Goal: Book appointment/travel/reservation

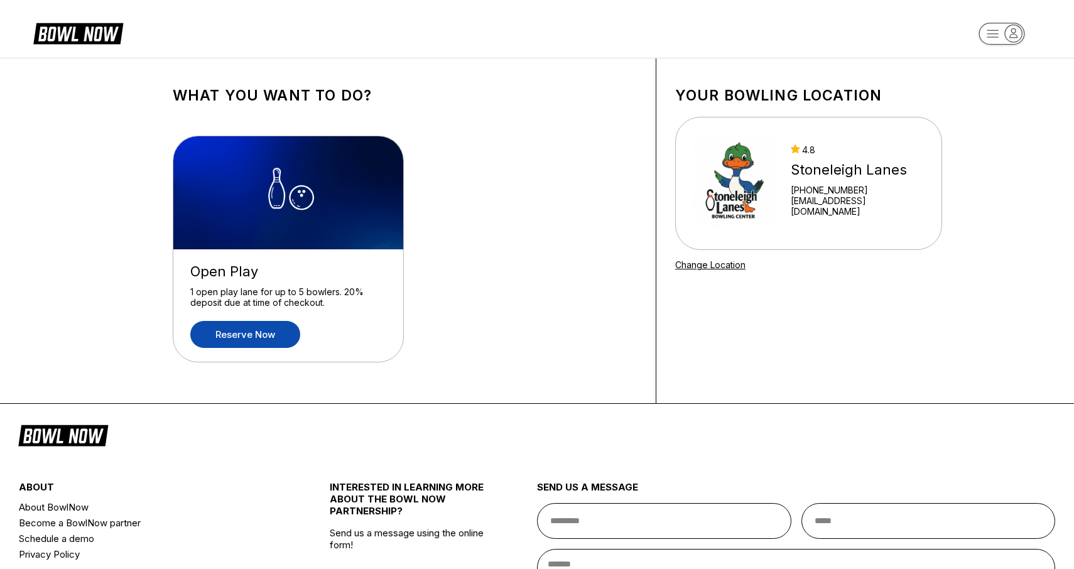
click at [242, 333] on link "Reserve now" at bounding box center [245, 334] width 110 height 27
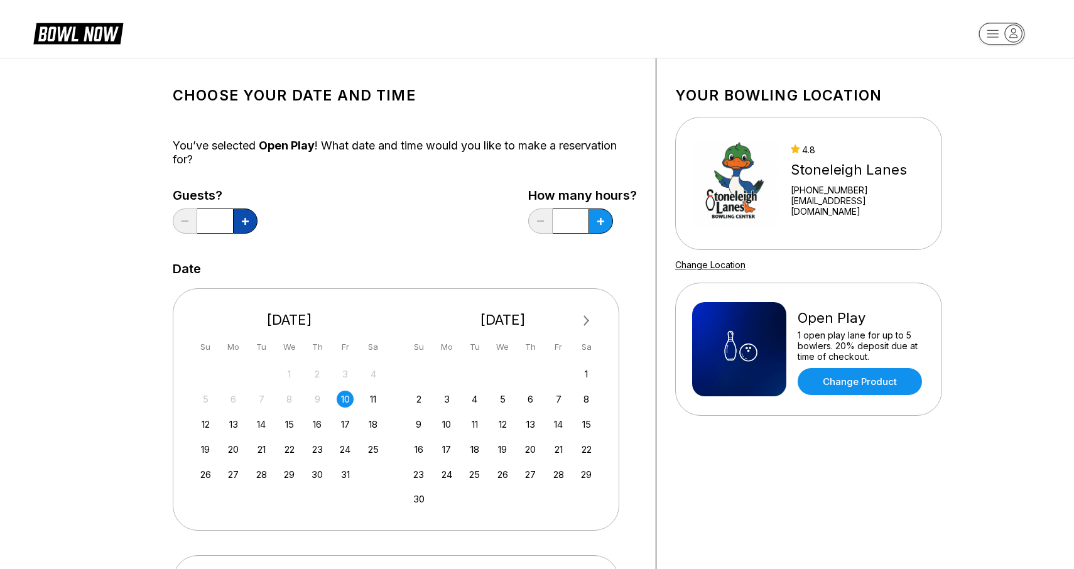
click at [242, 222] on icon at bounding box center [245, 221] width 7 height 7
type input "*"
click at [599, 215] on button at bounding box center [600, 220] width 24 height 25
type input "***"
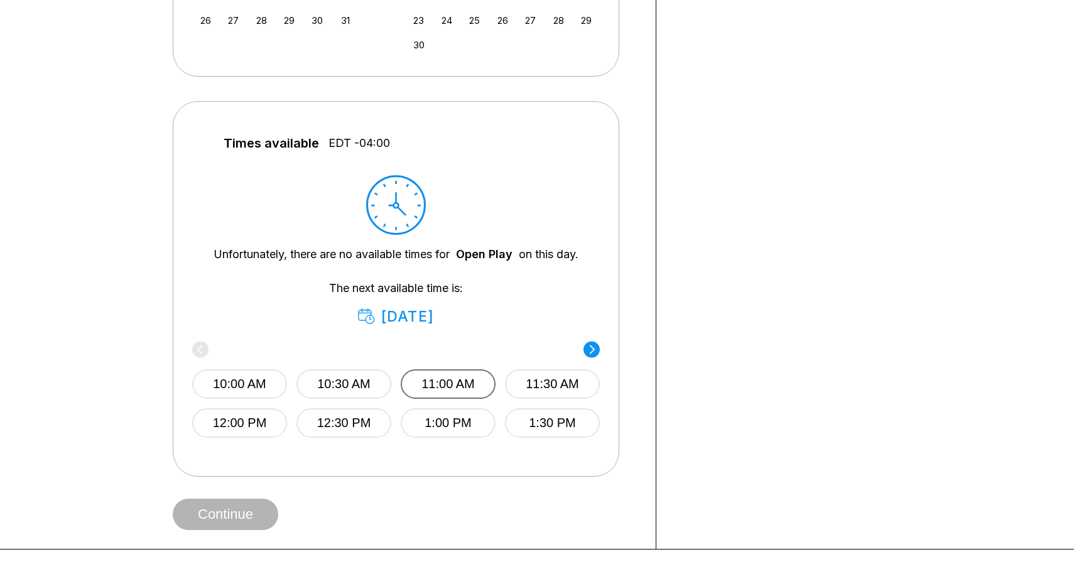
scroll to position [457, 0]
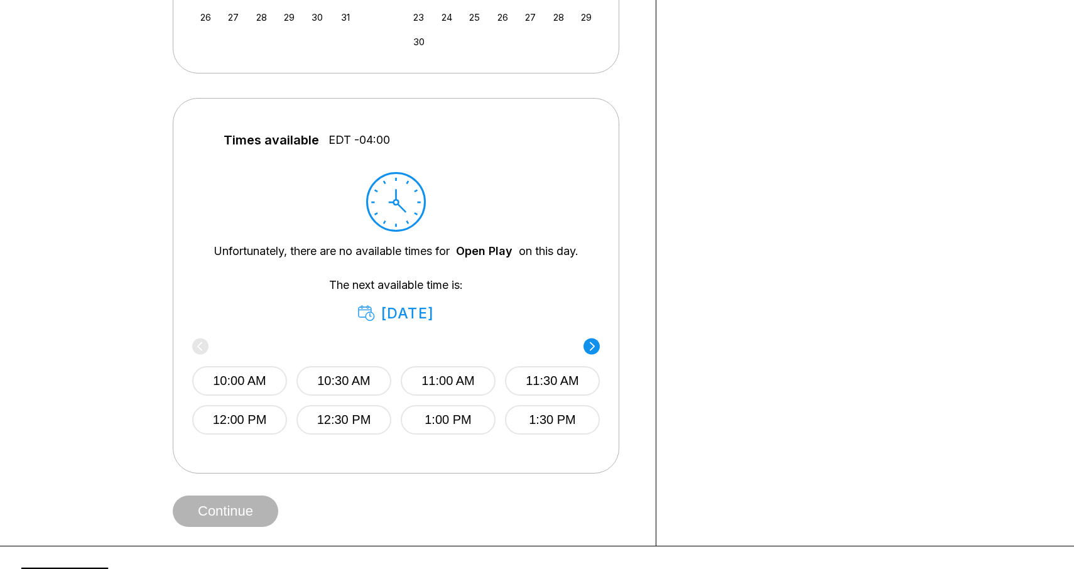
click at [593, 350] on icon at bounding box center [592, 346] width 5 height 9
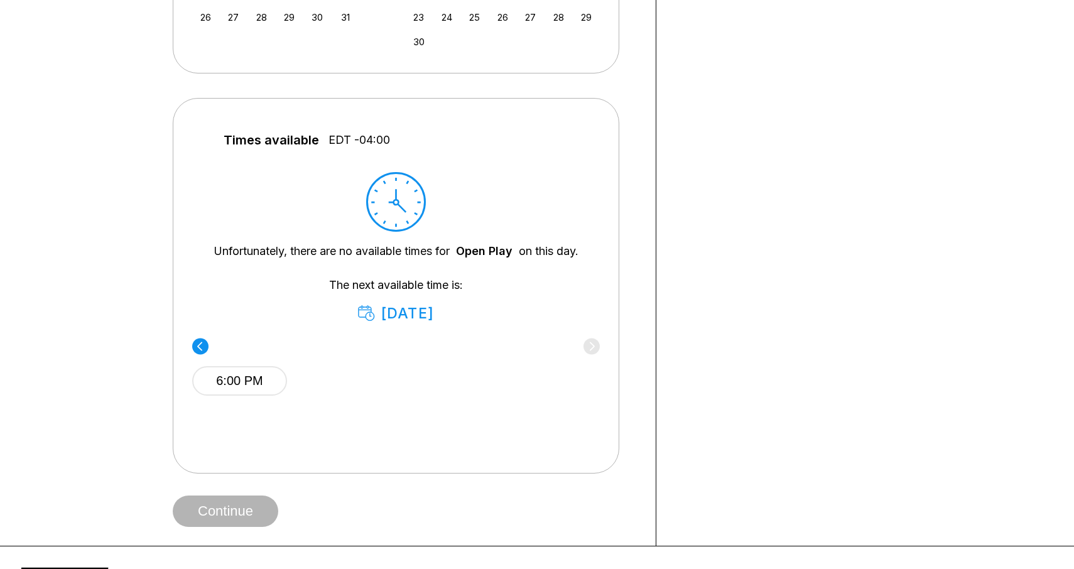
click at [202, 354] on circle at bounding box center [200, 346] width 16 height 16
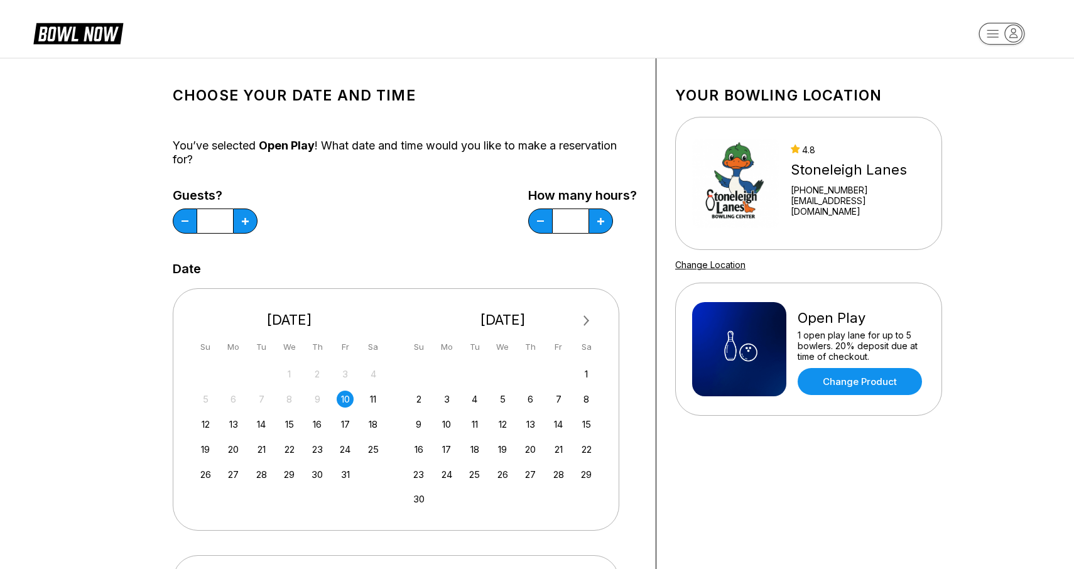
scroll to position [0, 0]
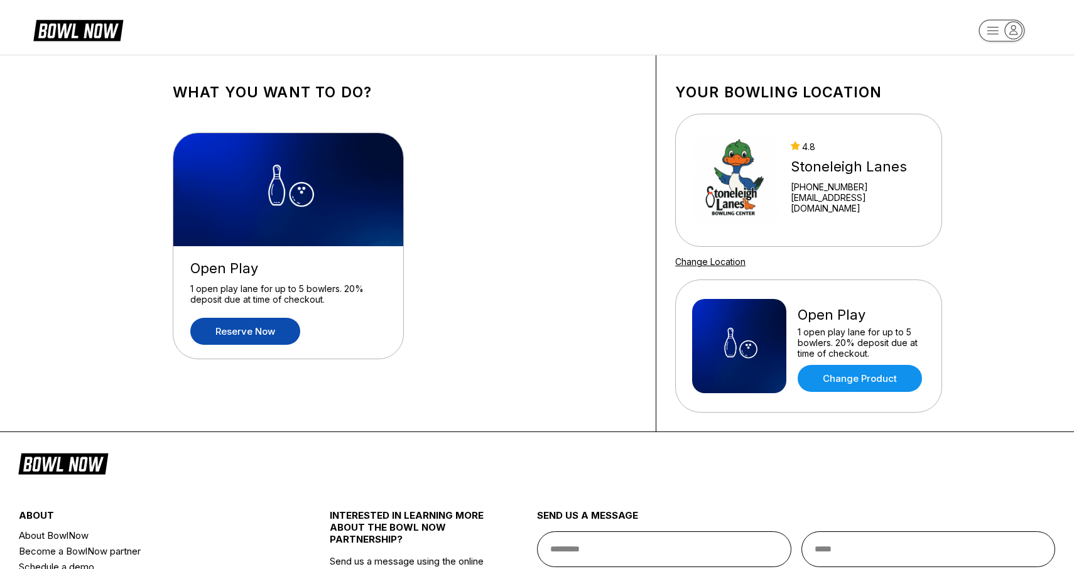
scroll to position [4, 0]
